Goal: Find contact information: Find contact information

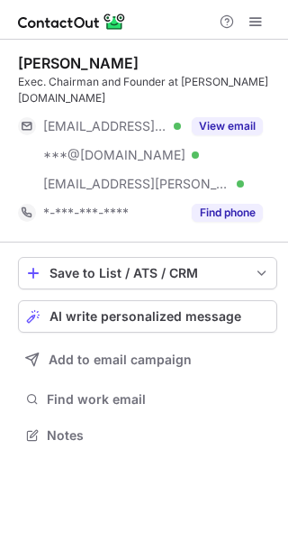
scroll to position [406, 288]
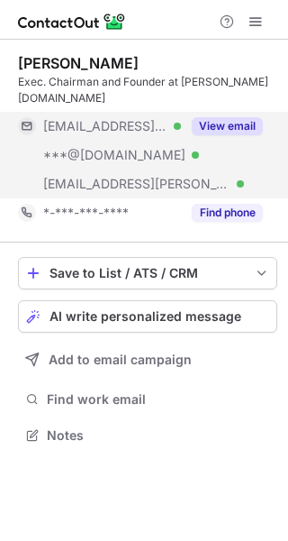
click at [247, 117] on button "View email" at bounding box center [227, 126] width 71 height 18
